Goal: Task Accomplishment & Management: Complete application form

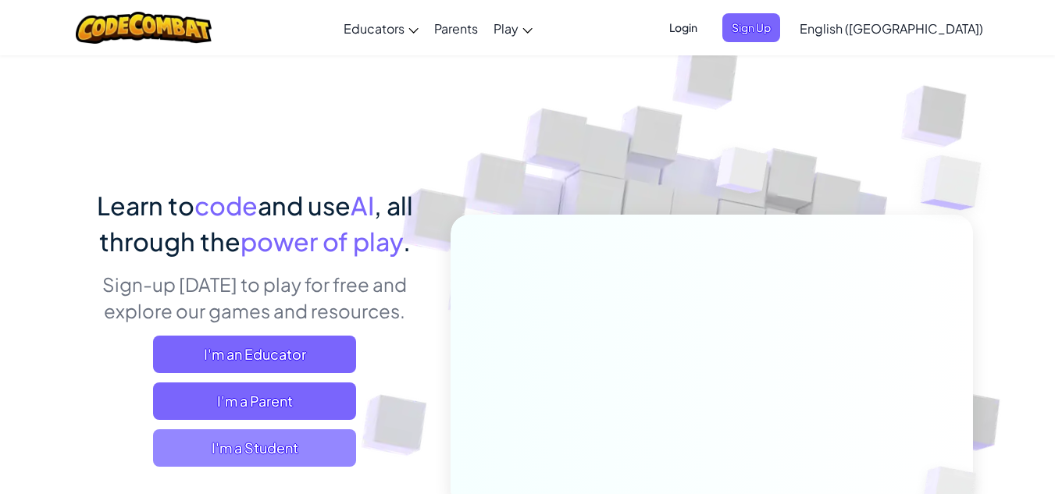
click at [234, 461] on span "I'm a Student" at bounding box center [254, 447] width 203 height 37
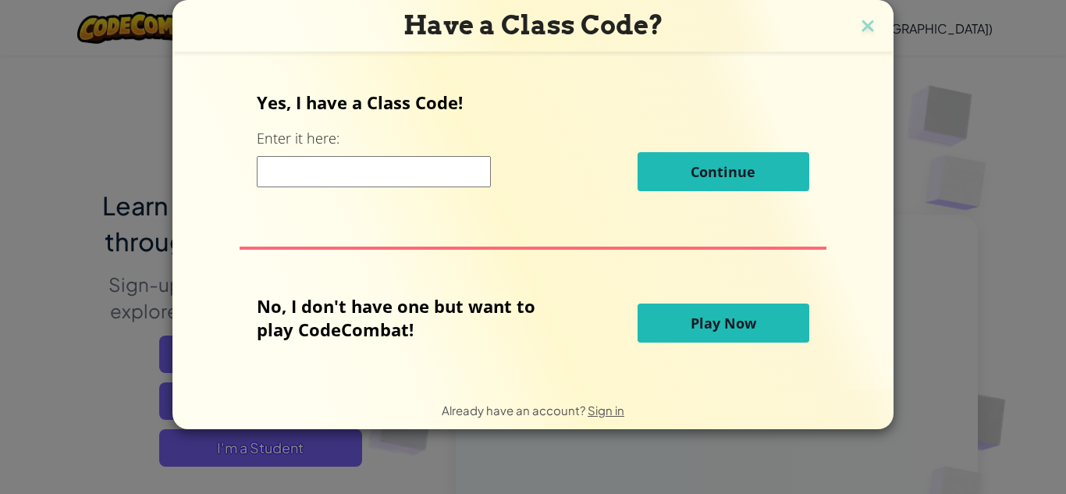
click at [329, 175] on input at bounding box center [374, 171] width 234 height 31
type input "1"
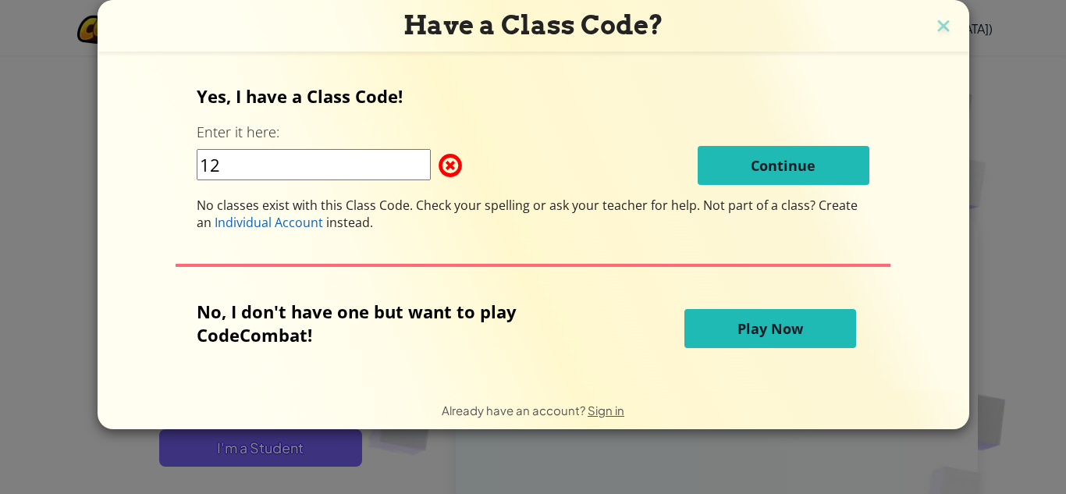
type input "1"
click at [934, 23] on img at bounding box center [944, 27] width 20 height 23
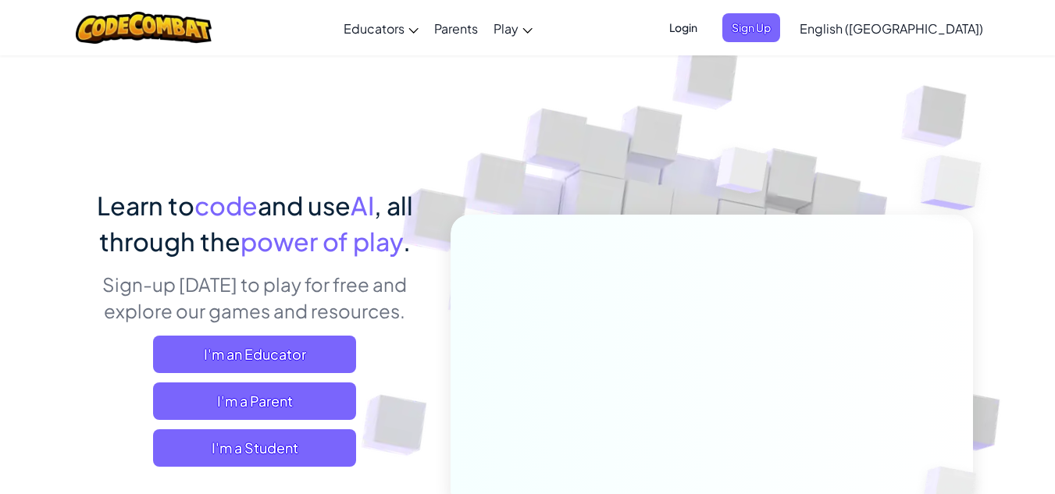
click at [707, 23] on span "Login" at bounding box center [683, 27] width 47 height 29
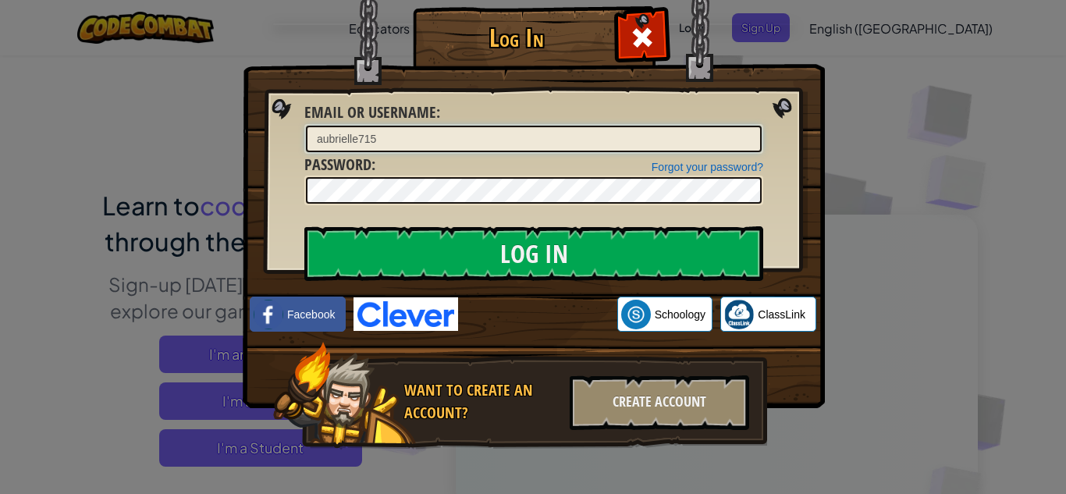
type input "aubrielle715"
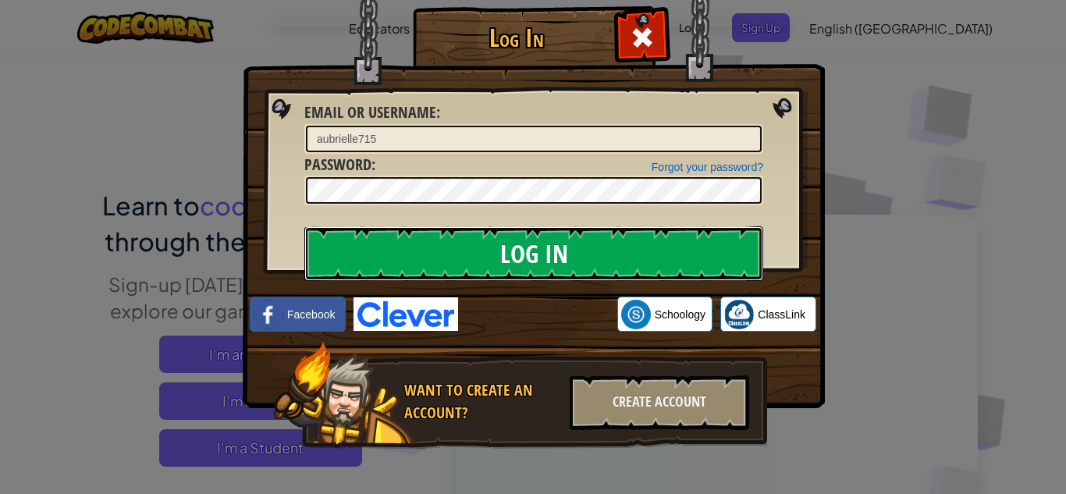
click at [378, 275] on input "Log In" at bounding box center [533, 253] width 459 height 55
